Goal: Task Accomplishment & Management: Complete application form

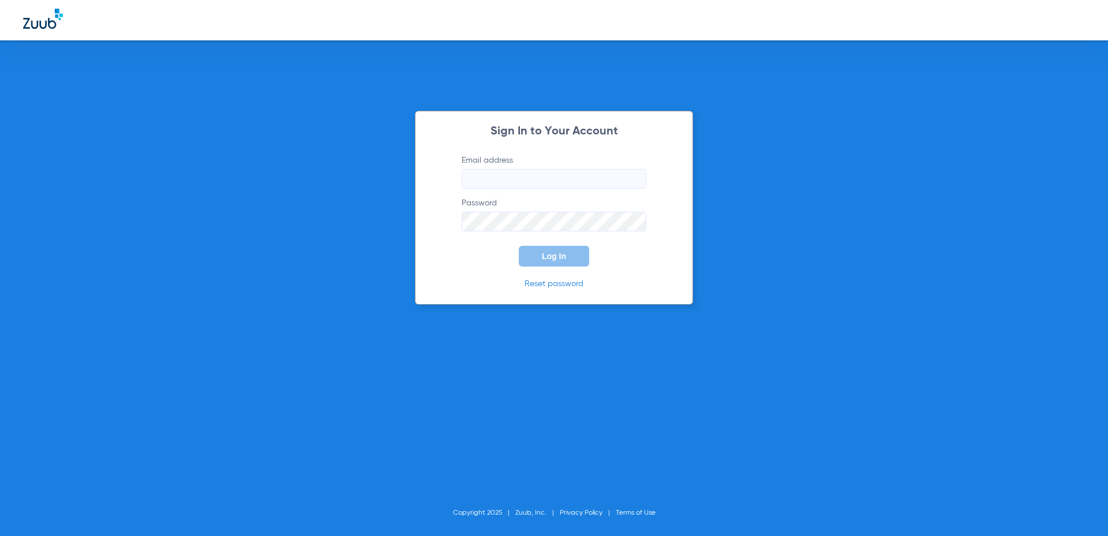
drag, startPoint x: 511, startPoint y: 189, endPoint x: 513, endPoint y: 183, distance: 6.5
click at [511, 189] on form "Email address Password Log In" at bounding box center [553, 211] width 219 height 112
click at [514, 182] on input "Email address" at bounding box center [554, 179] width 185 height 20
type input "m"
type input "[EMAIL_ADDRESS][DOMAIN_NAME]"
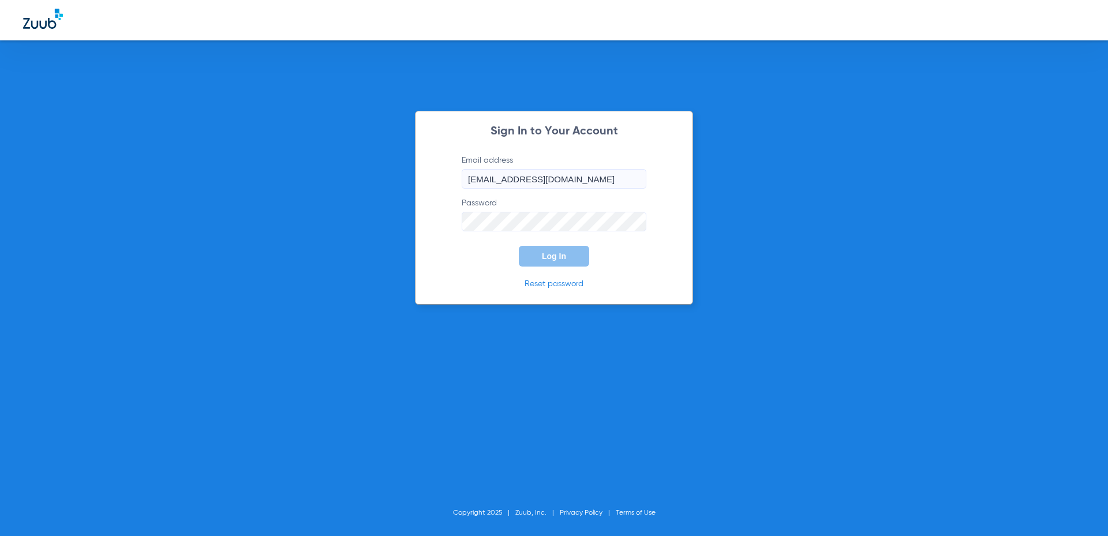
click at [560, 231] on form "Email address [EMAIL_ADDRESS][DOMAIN_NAME] Password Log In" at bounding box center [553, 211] width 219 height 112
click at [551, 256] on span "Log In" at bounding box center [554, 256] width 24 height 9
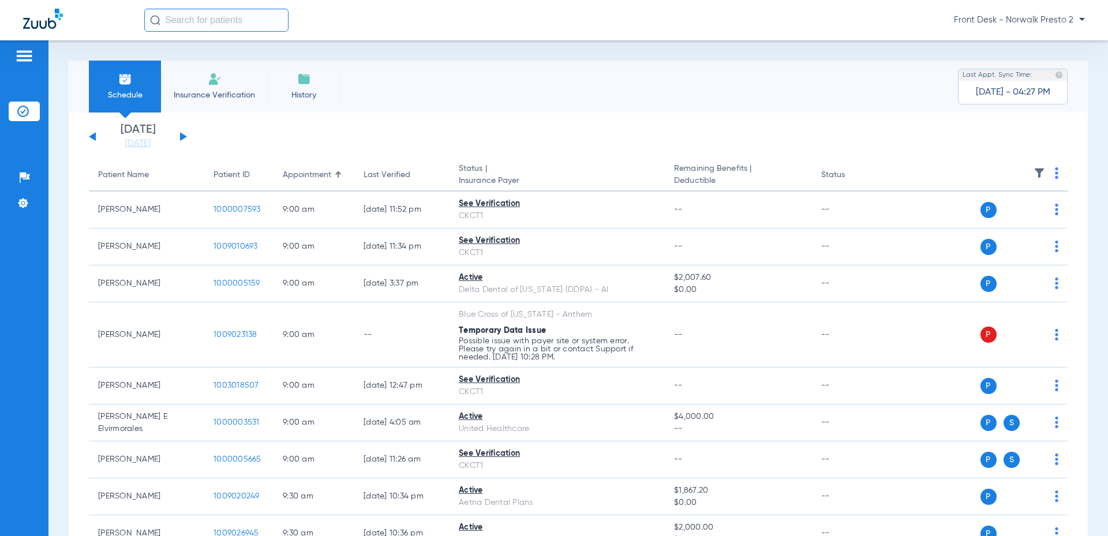
click at [177, 80] on li "Insurance Verification" at bounding box center [214, 87] width 107 height 52
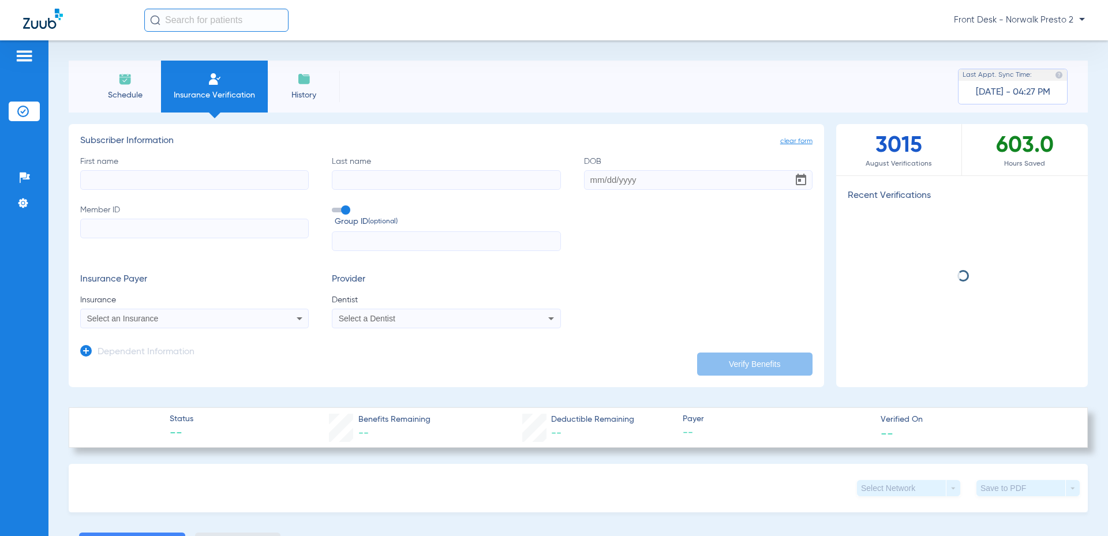
click at [224, 173] on input "First name" at bounding box center [194, 180] width 228 height 20
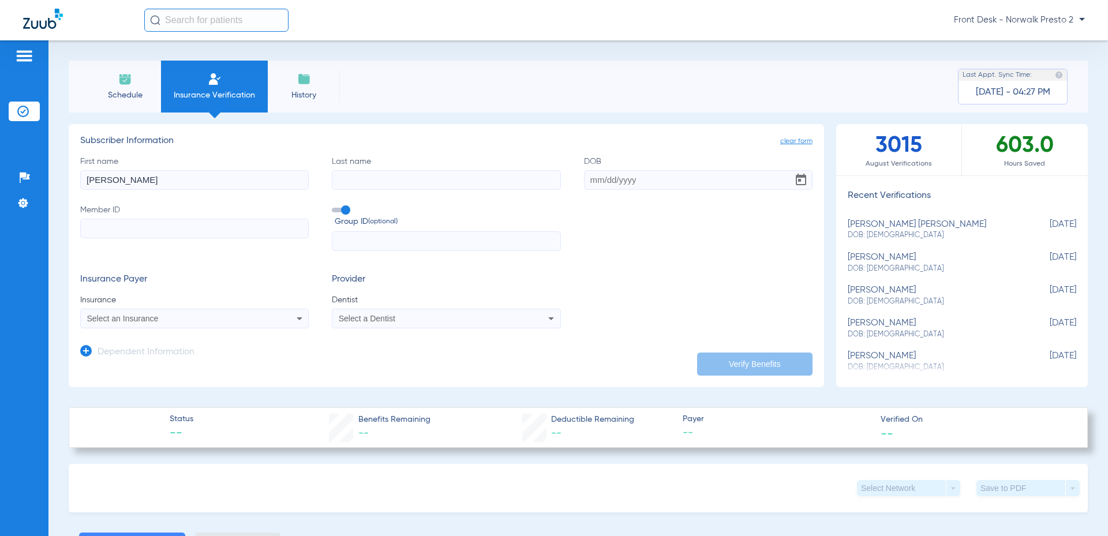
type input "[PERSON_NAME]"
click at [354, 185] on input "Last name" at bounding box center [446, 180] width 228 height 20
type input "JAKPASU"
click at [693, 181] on input "DOB" at bounding box center [698, 180] width 228 height 20
click at [613, 188] on input "DOB Required" at bounding box center [698, 180] width 228 height 20
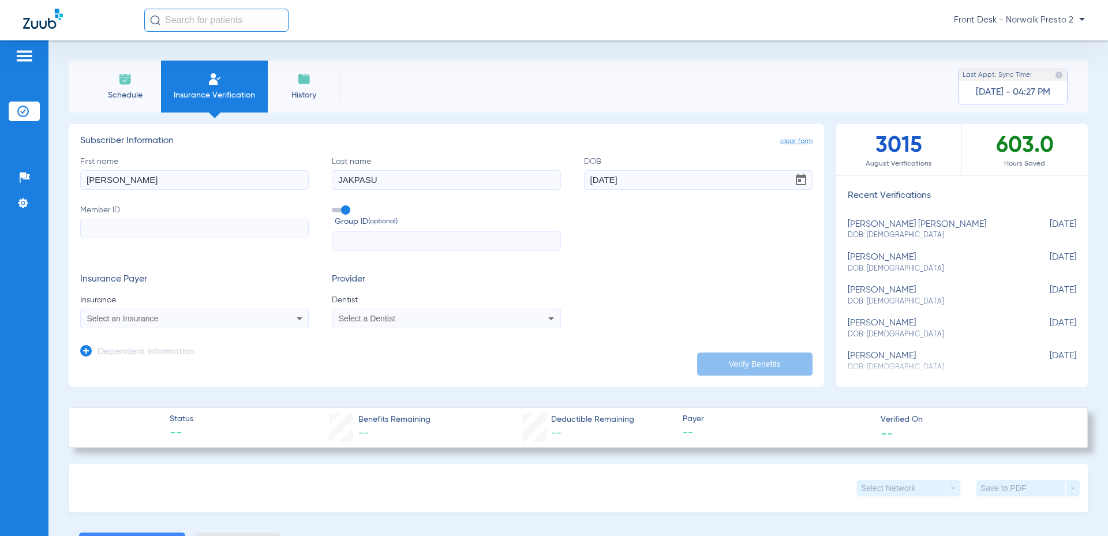
type input "[DATE]"
click at [118, 227] on input "Member ID" at bounding box center [194, 229] width 228 height 20
